Goal: Find specific page/section: Find specific page/section

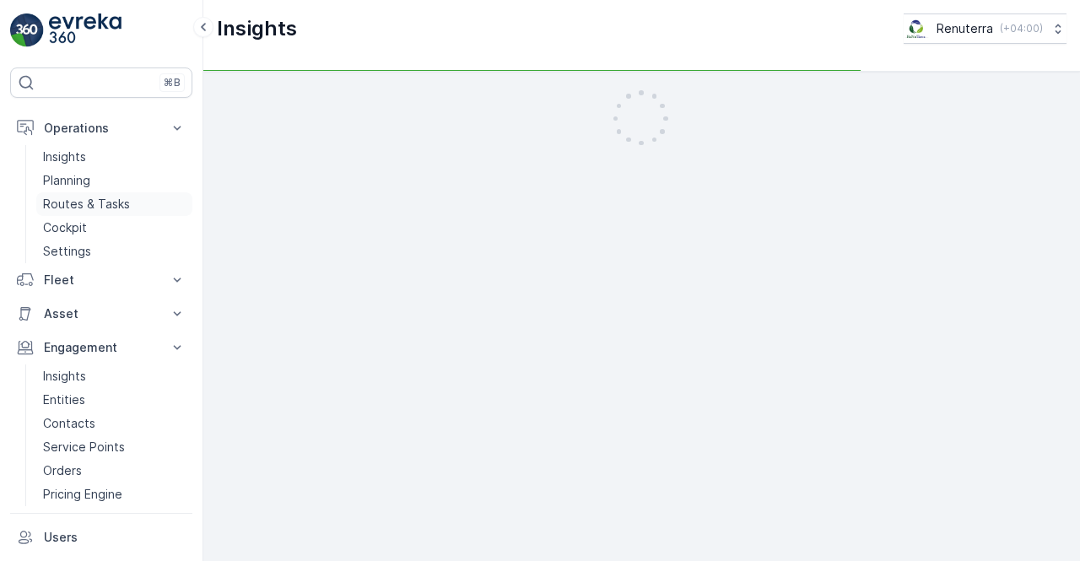
click at [74, 196] on p "Routes & Tasks" at bounding box center [86, 204] width 87 height 17
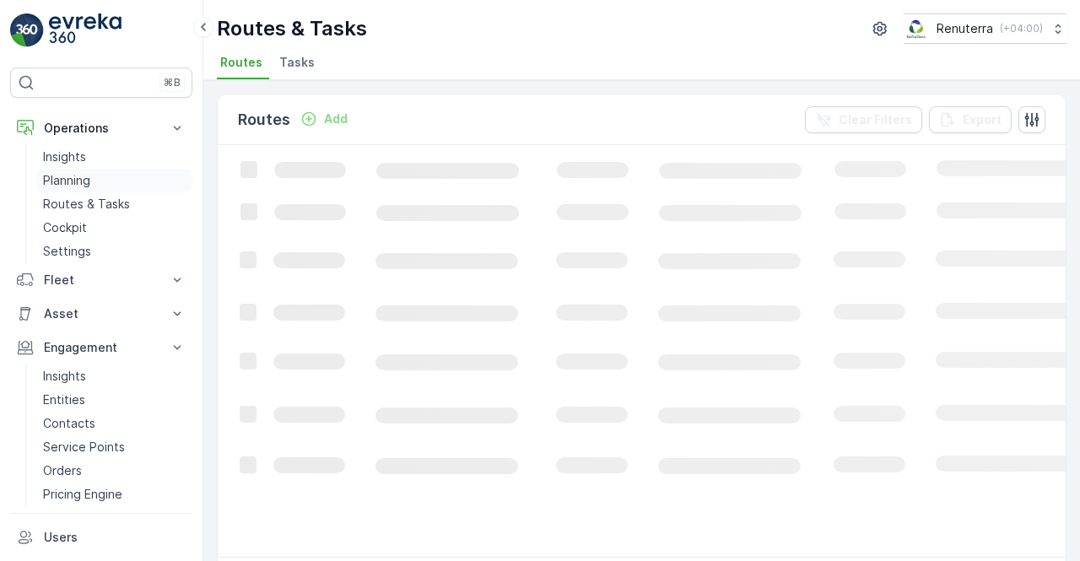
click at [74, 180] on p "Planning" at bounding box center [66, 180] width 47 height 17
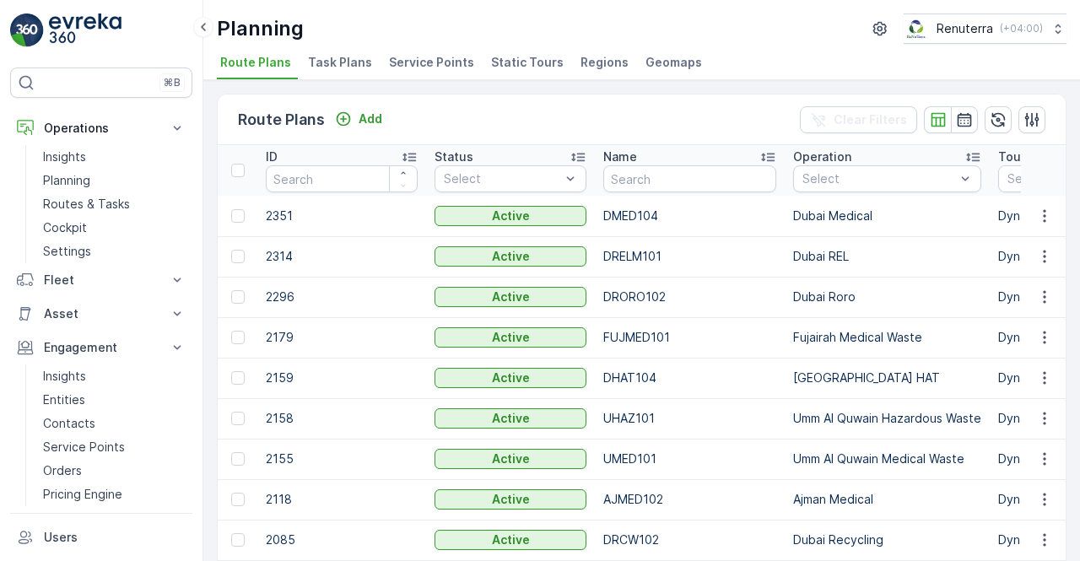
click at [437, 61] on span "Service Points" at bounding box center [431, 62] width 85 height 17
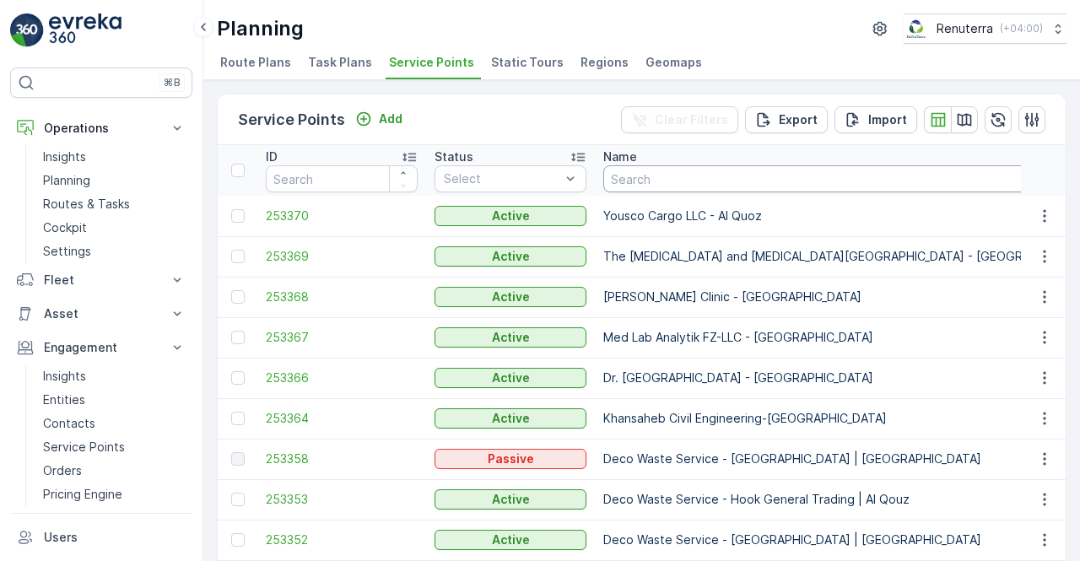
click at [714, 189] on input "text" at bounding box center [849, 178] width 493 height 27
type input "[PERSON_NAME]"
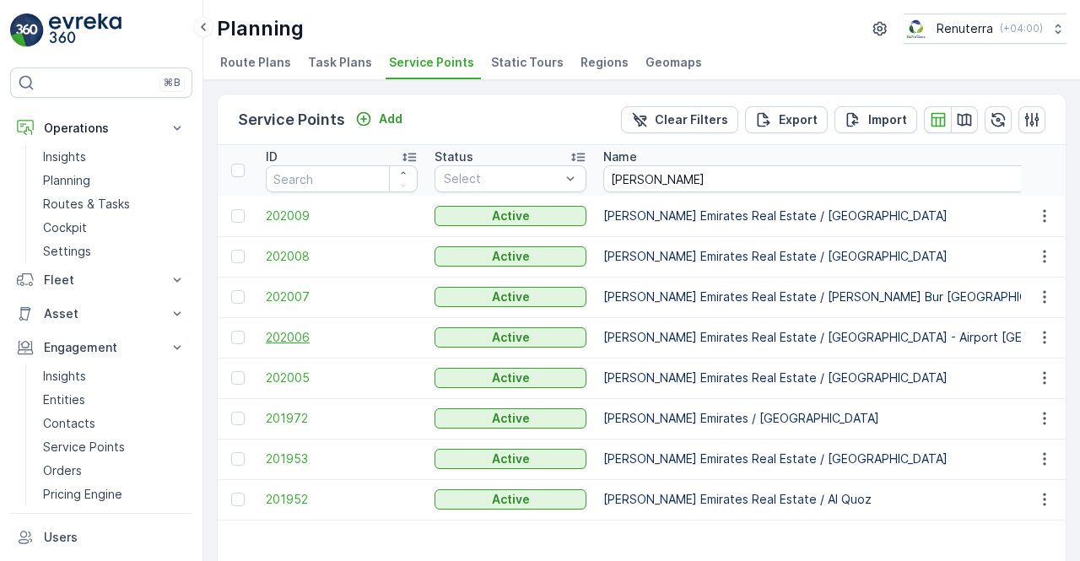
click at [284, 337] on span "202006" at bounding box center [342, 337] width 152 height 17
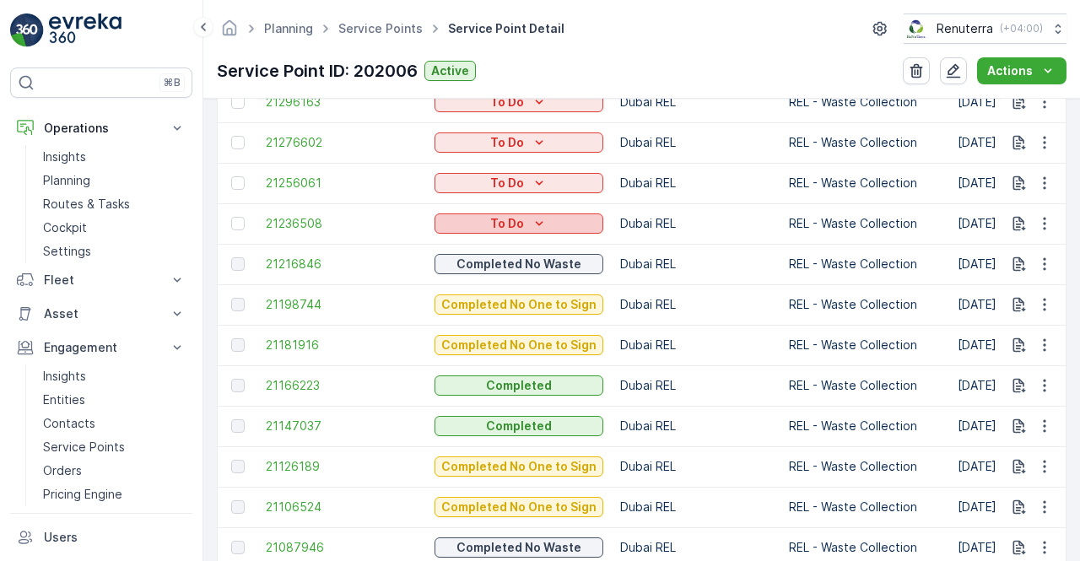
scroll to position [675, 0]
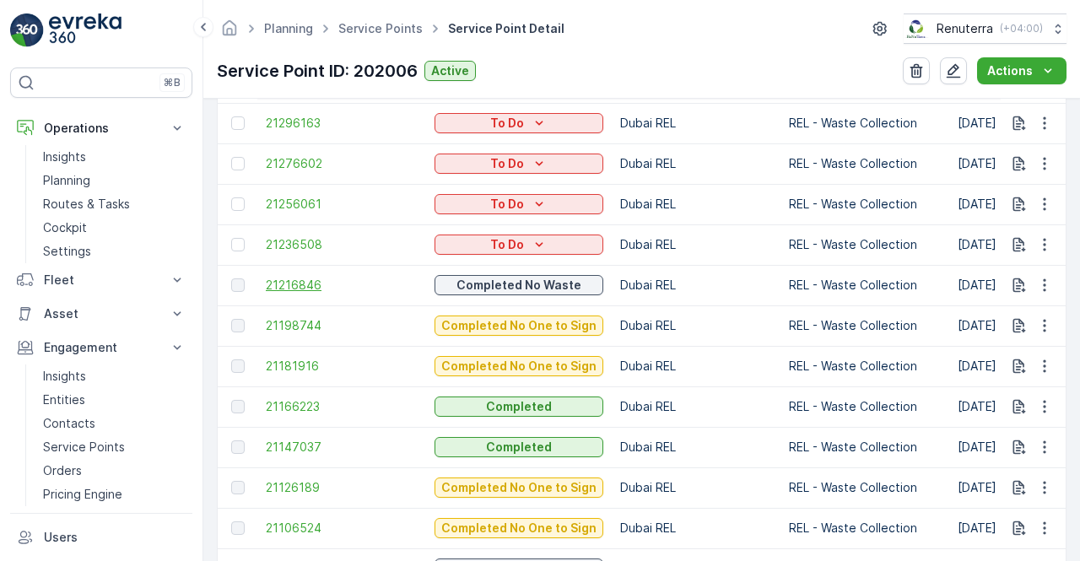
click at [300, 284] on span "21216846" at bounding box center [342, 285] width 152 height 17
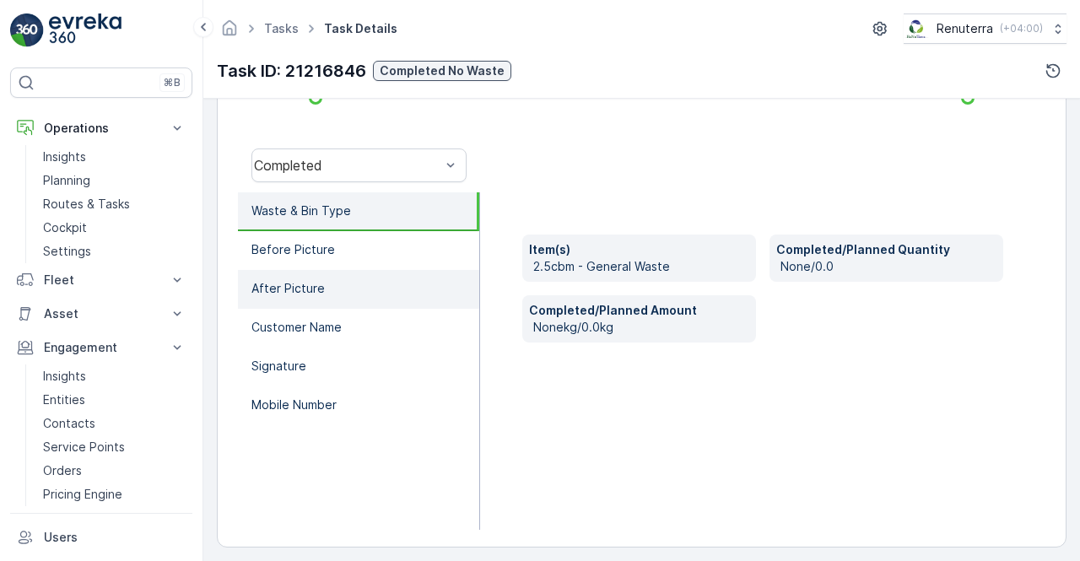
scroll to position [501, 0]
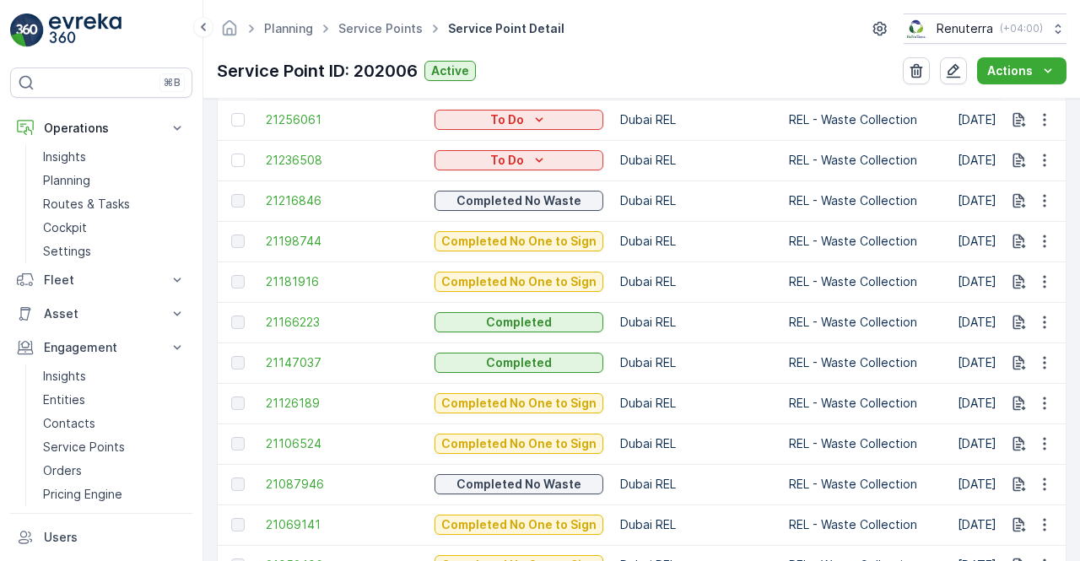
scroll to position [675, 0]
